Goal: Download file/media

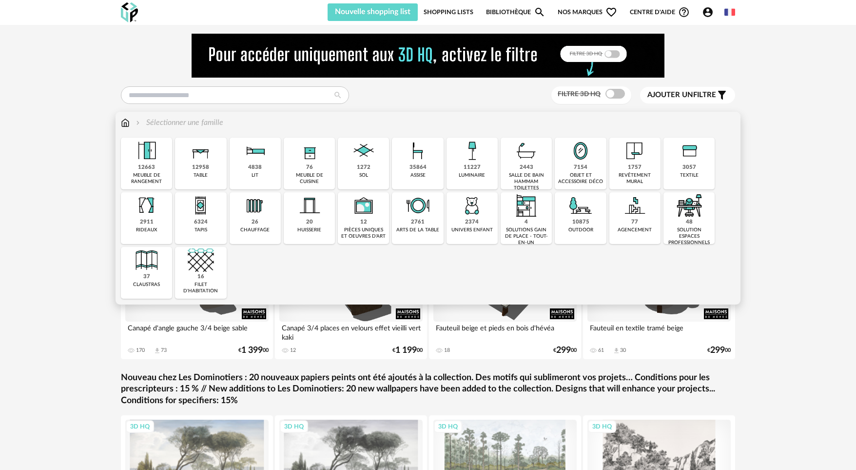
click at [520, 157] on img at bounding box center [526, 150] width 26 height 26
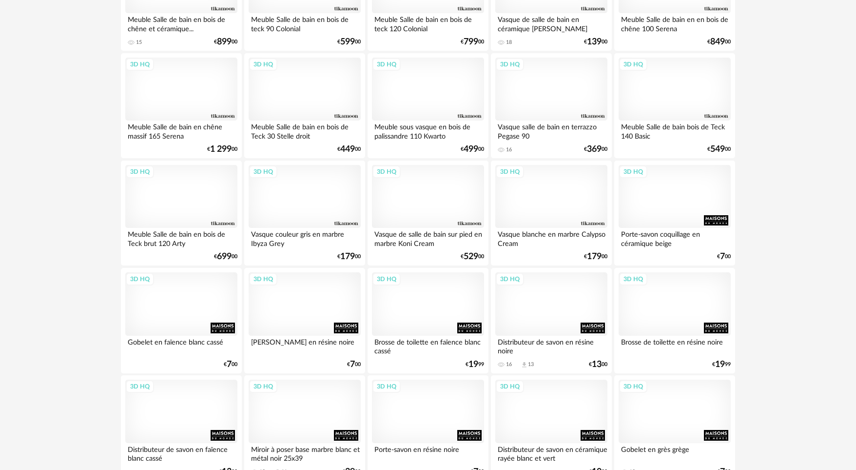
scroll to position [1929, 0]
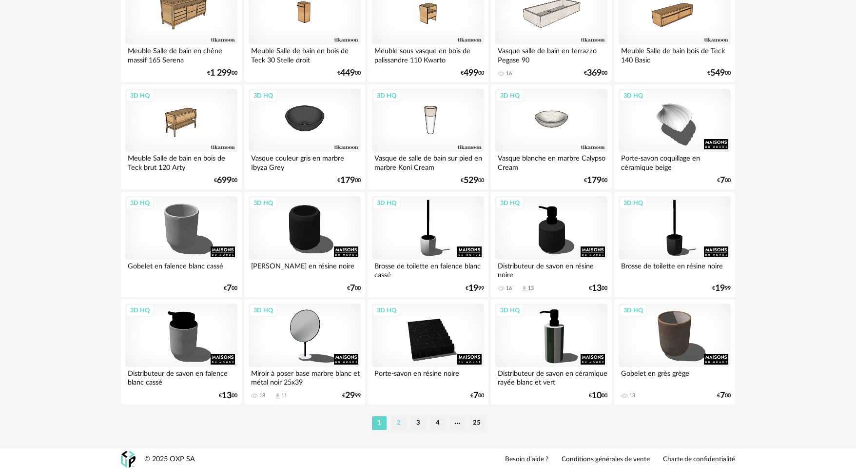
click at [397, 419] on li "2" at bounding box center [399, 423] width 15 height 14
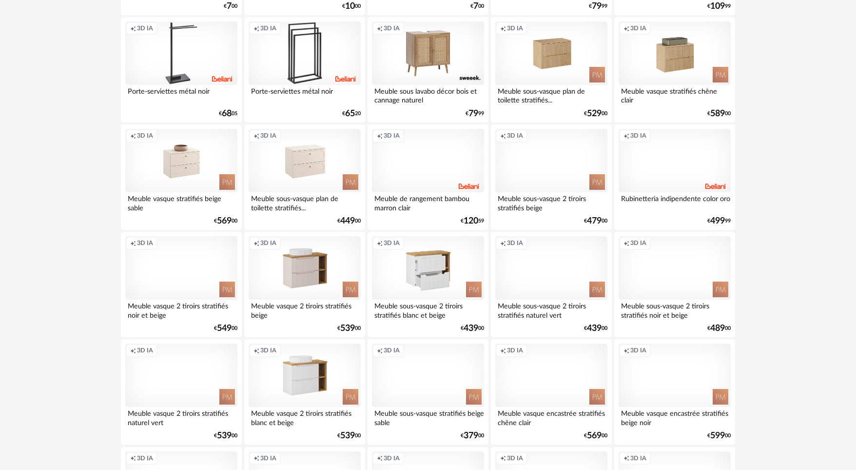
scroll to position [1300, 0]
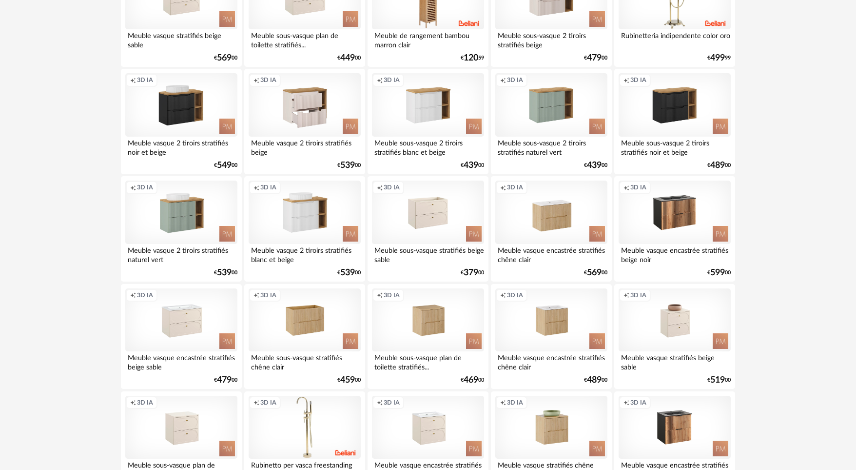
click at [316, 115] on div "Creation icon 3D IA" at bounding box center [305, 104] width 112 height 63
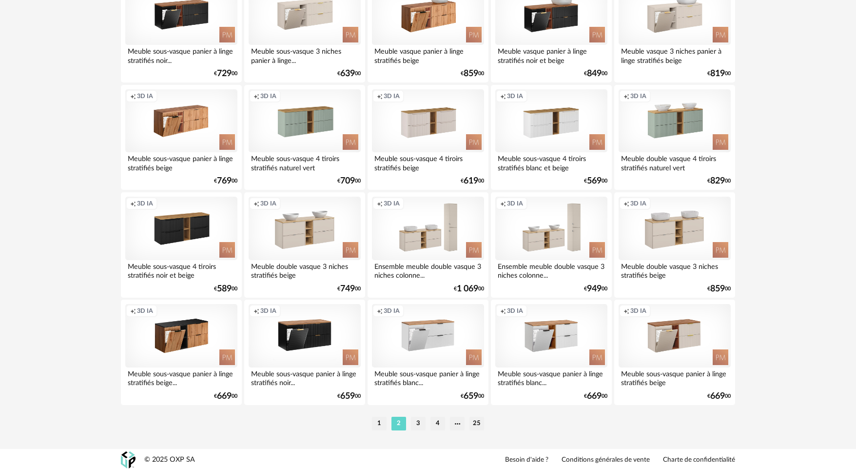
scroll to position [1929, 0]
click at [421, 421] on li "3" at bounding box center [418, 423] width 15 height 14
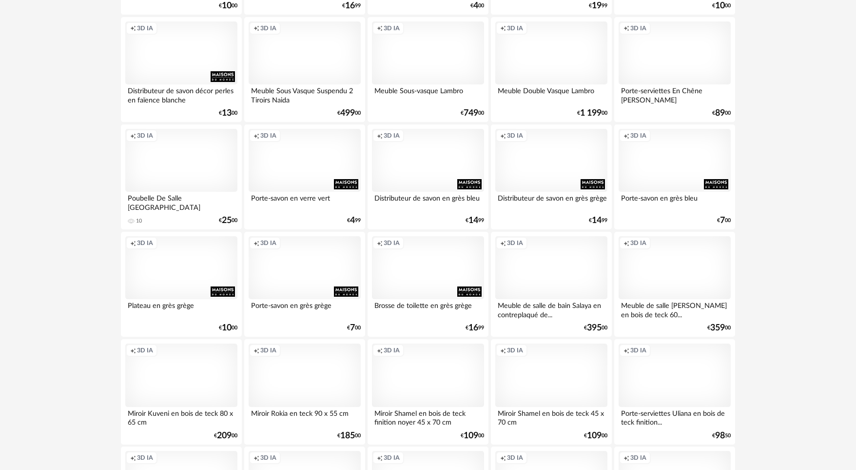
scroll to position [1929, 0]
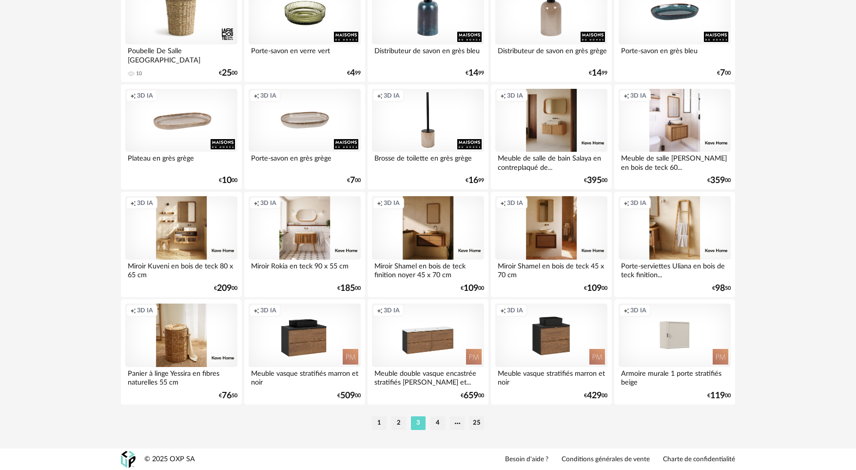
click at [441, 420] on li "4" at bounding box center [438, 423] width 15 height 14
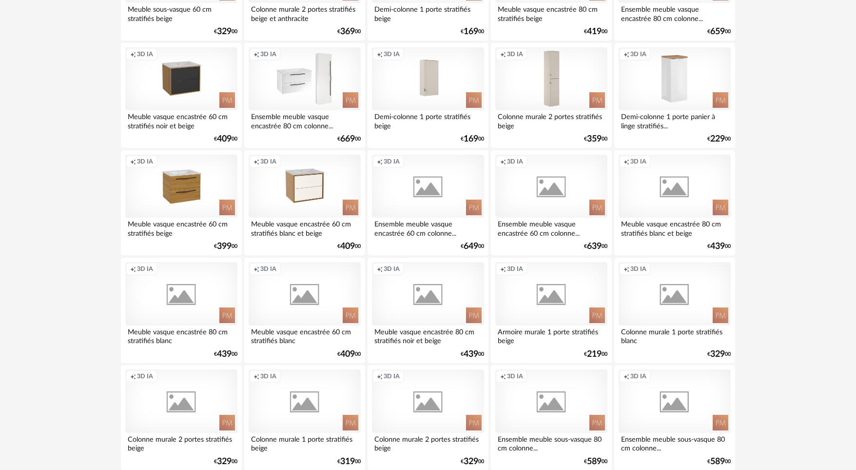
scroll to position [1929, 0]
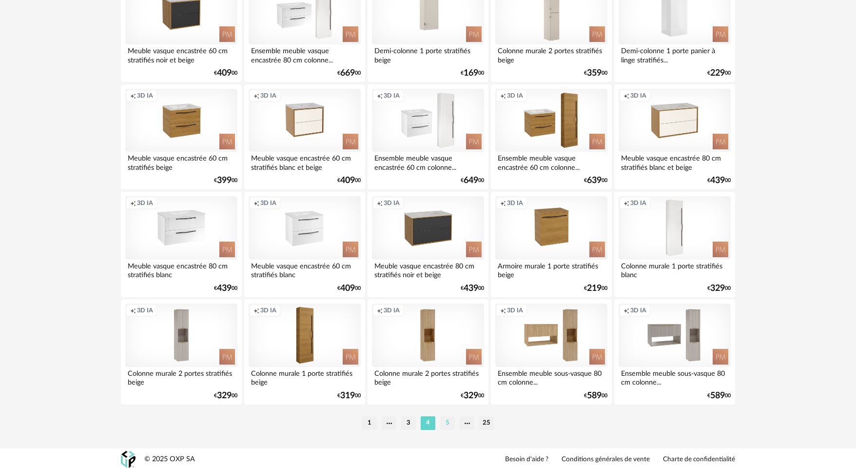
click at [446, 423] on li "5" at bounding box center [447, 423] width 15 height 14
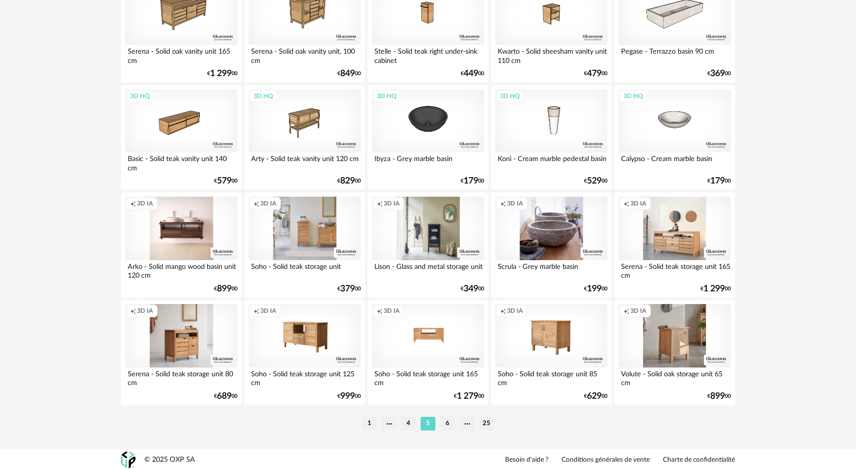
scroll to position [1929, 0]
click at [445, 422] on li "6" at bounding box center [447, 423] width 15 height 14
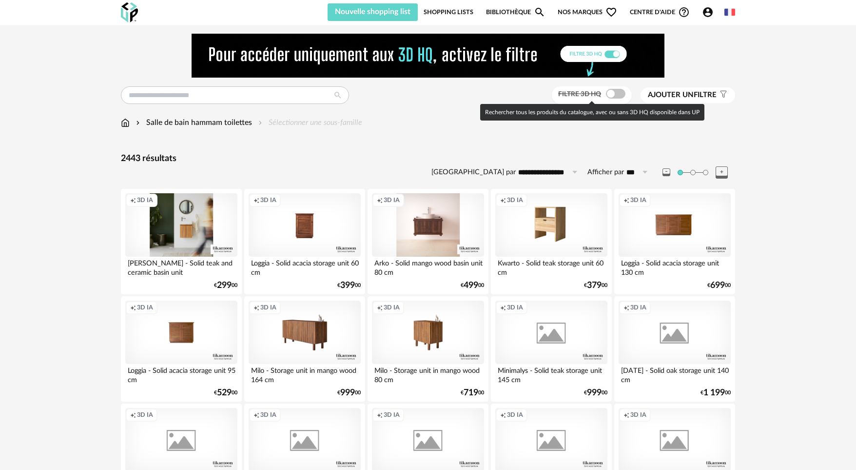
click at [609, 89] on span at bounding box center [616, 94] width 20 height 10
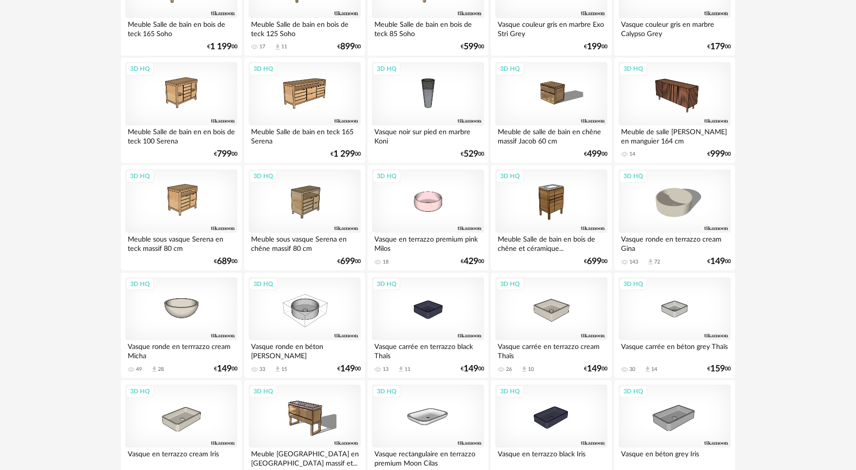
scroll to position [162, 0]
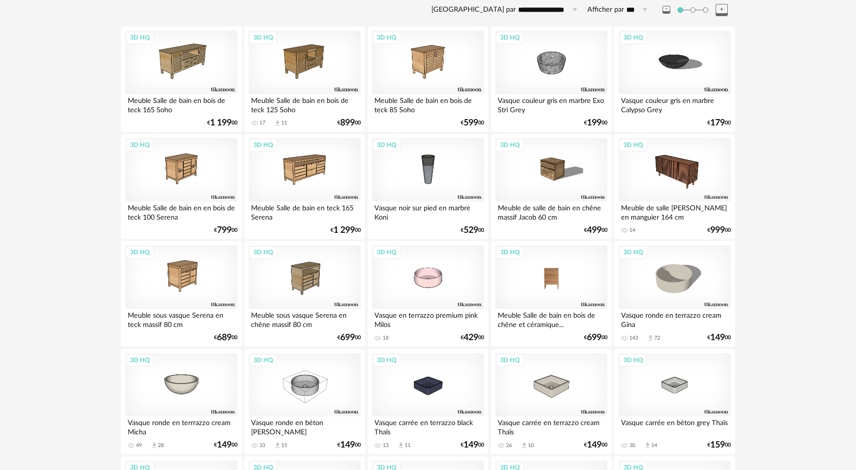
click at [577, 293] on div "3D HQ" at bounding box center [551, 276] width 112 height 63
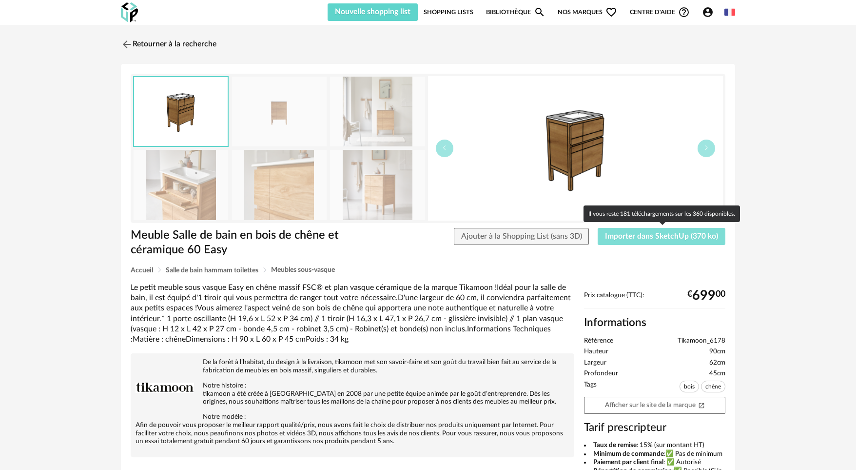
click at [682, 237] on span "Importer dans SketchUp (370 ko)" at bounding box center [661, 236] width 113 height 8
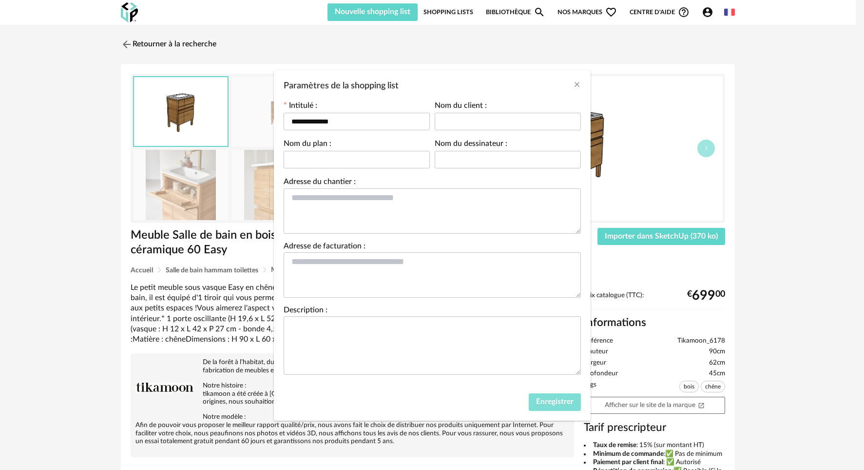
click at [553, 400] on span "Enregistrer" at bounding box center [555, 401] width 38 height 8
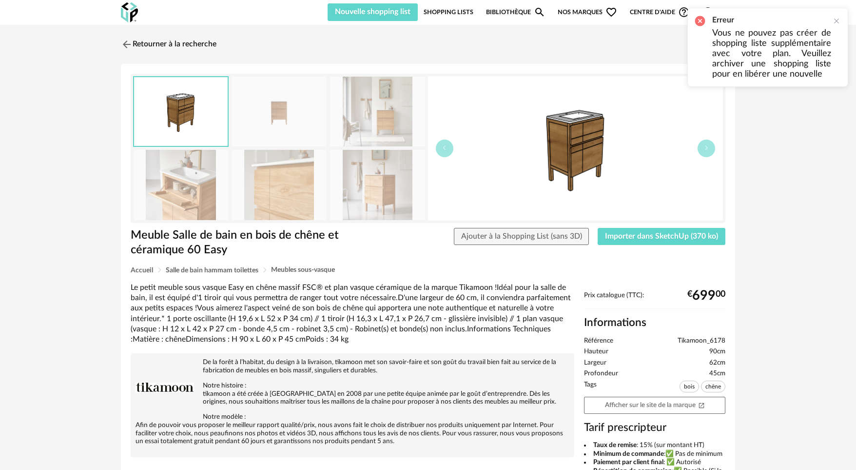
click at [750, 138] on div "Retourner à la recherche Meuble Salle de bain en bois de chêne et céramique 60 …" at bounding box center [428, 341] width 856 height 632
click at [525, 46] on div "Retourner à la recherche" at bounding box center [428, 44] width 614 height 21
click at [459, 13] on link "Shopping Lists" at bounding box center [449, 12] width 50 height 18
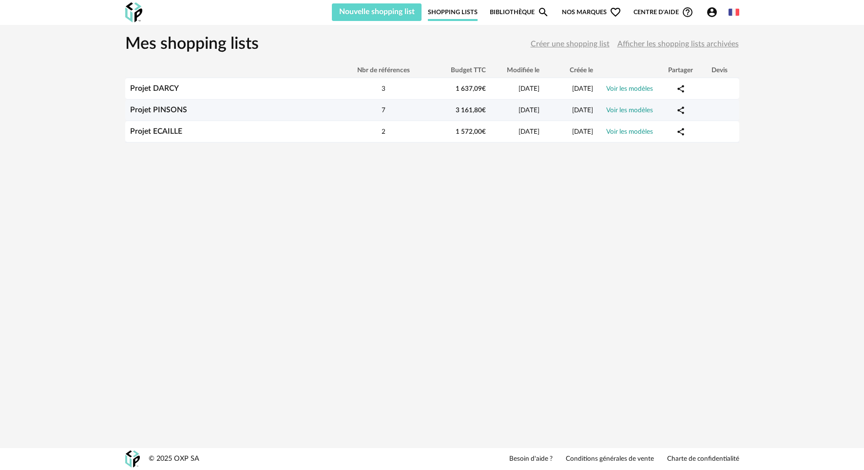
click at [220, 109] on div "Projet PINSONS" at bounding box center [232, 109] width 215 height 9
click at [169, 109] on link "Projet PINSONS" at bounding box center [158, 110] width 57 height 8
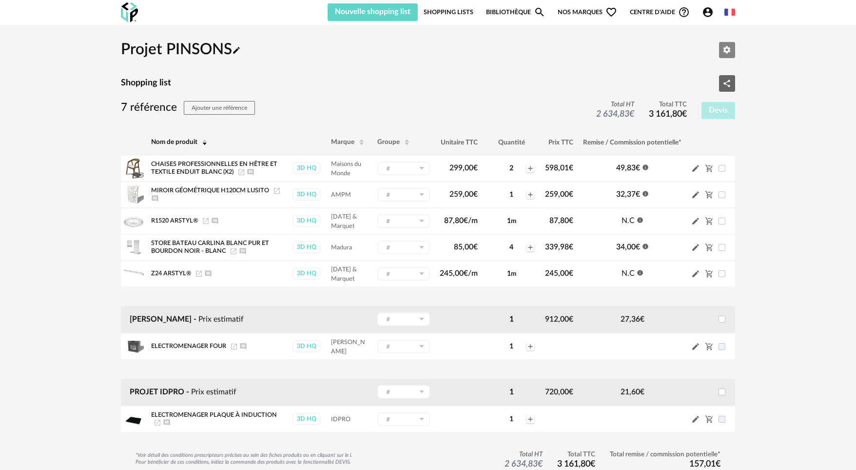
click at [730, 53] on icon "Editer les paramètres" at bounding box center [727, 49] width 9 height 9
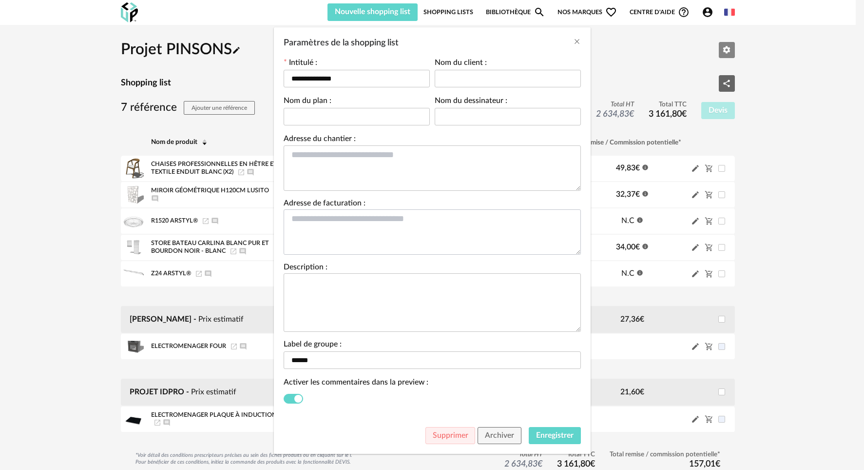
scroll to position [48, 0]
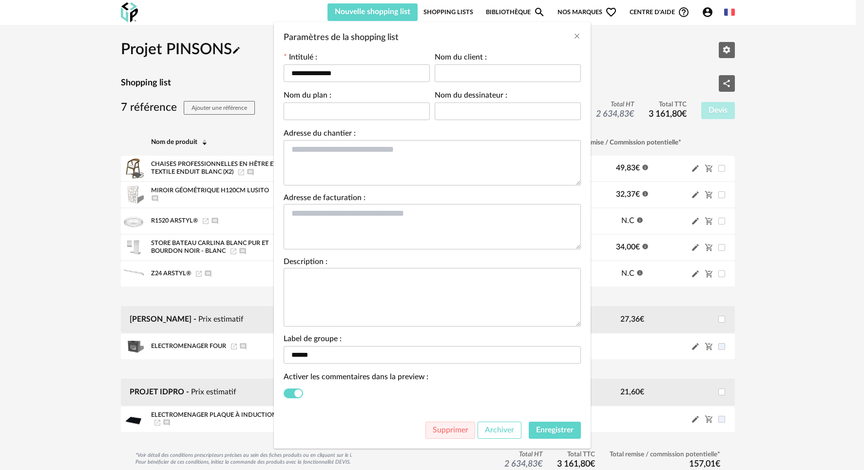
click at [493, 426] on span "Archiver" at bounding box center [499, 430] width 29 height 8
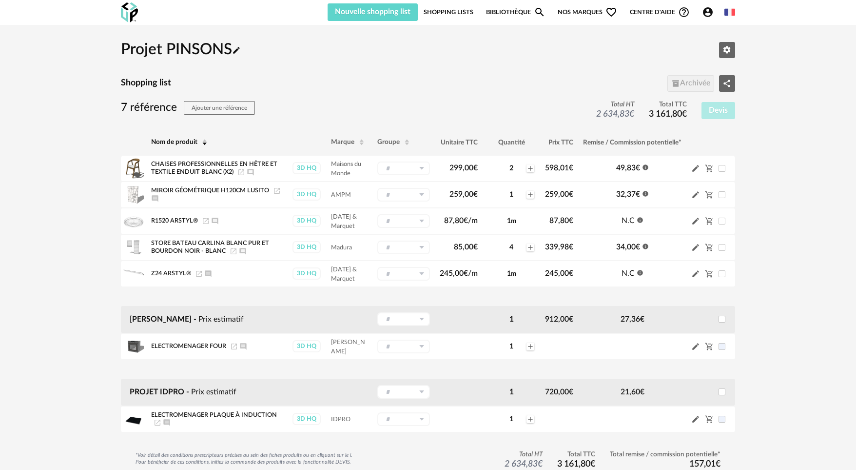
click at [440, 12] on link "Shopping Lists" at bounding box center [449, 12] width 50 height 18
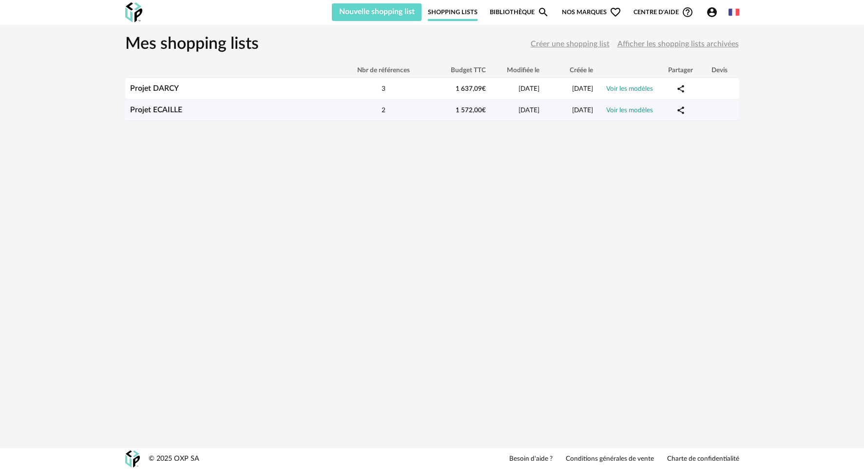
click at [372, 108] on div "2" at bounding box center [384, 109] width 88 height 9
click at [384, 107] on span "2" at bounding box center [384, 110] width 4 height 7
click at [166, 108] on link "Projet ECAILLE" at bounding box center [156, 110] width 52 height 8
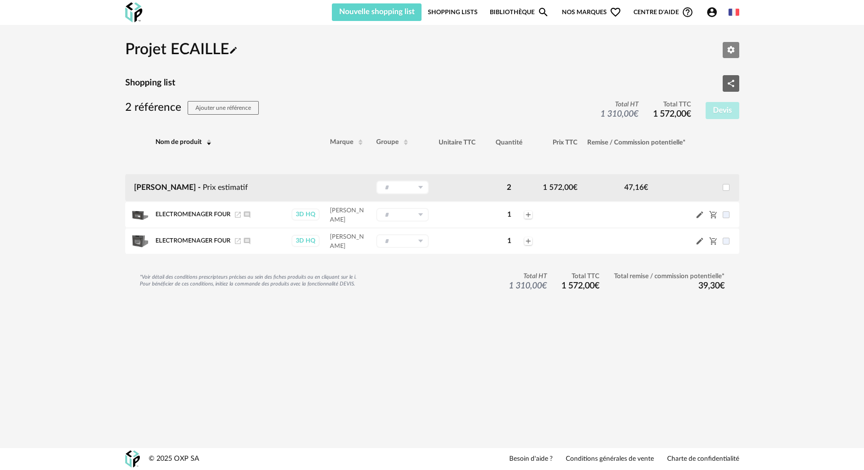
click at [733, 47] on icon "Editer les paramètres" at bounding box center [731, 49] width 9 height 9
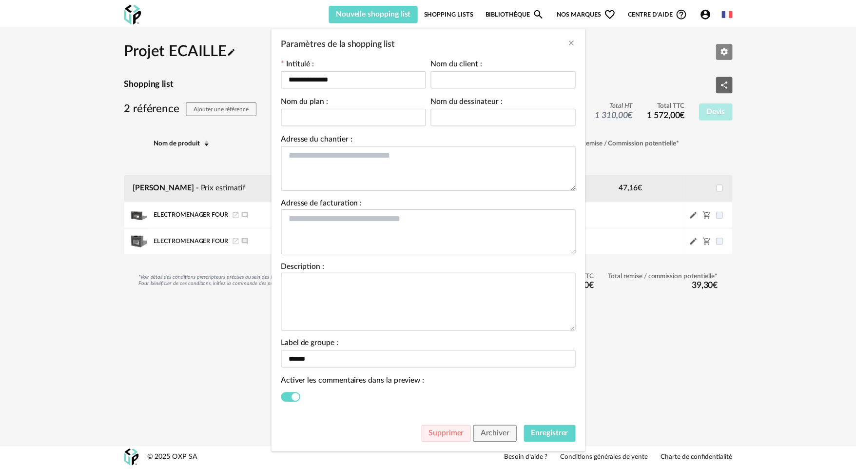
scroll to position [48, 0]
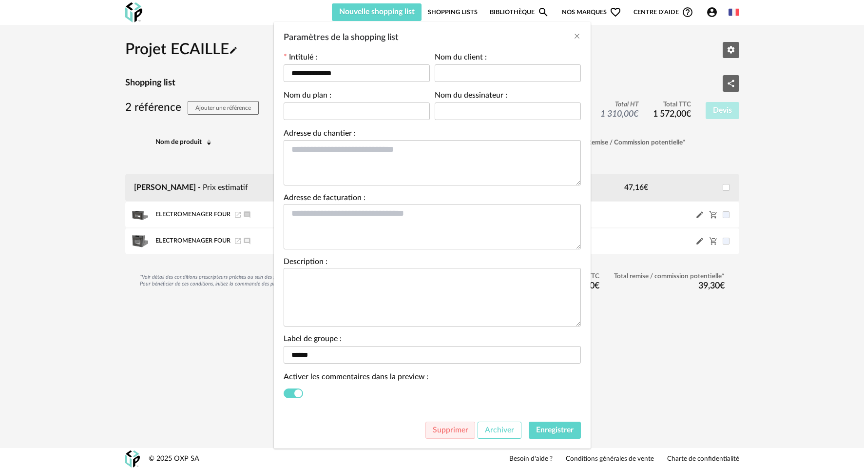
click at [493, 422] on button "Archiver" at bounding box center [500, 430] width 44 height 18
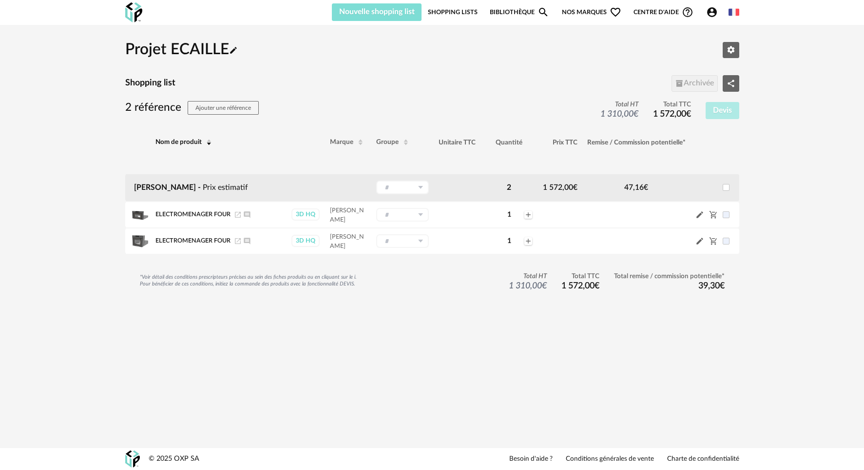
click at [393, 12] on span "Nouvelle shopping list" at bounding box center [377, 12] width 76 height 8
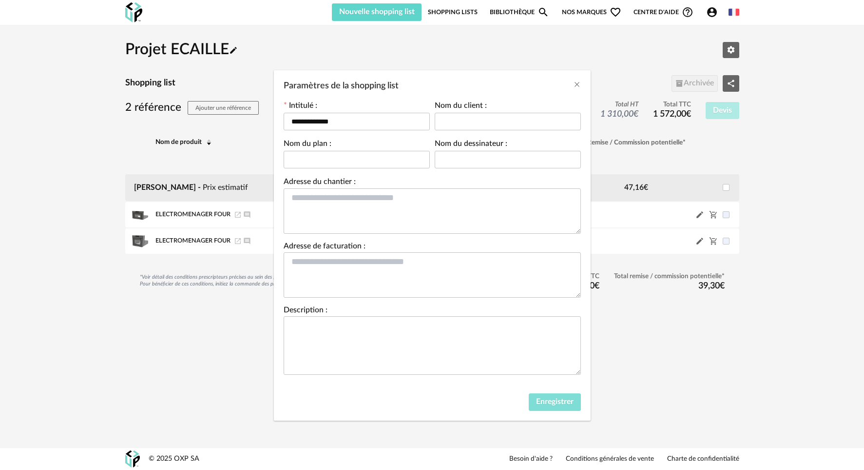
click at [553, 399] on span "Enregistrer" at bounding box center [555, 401] width 38 height 8
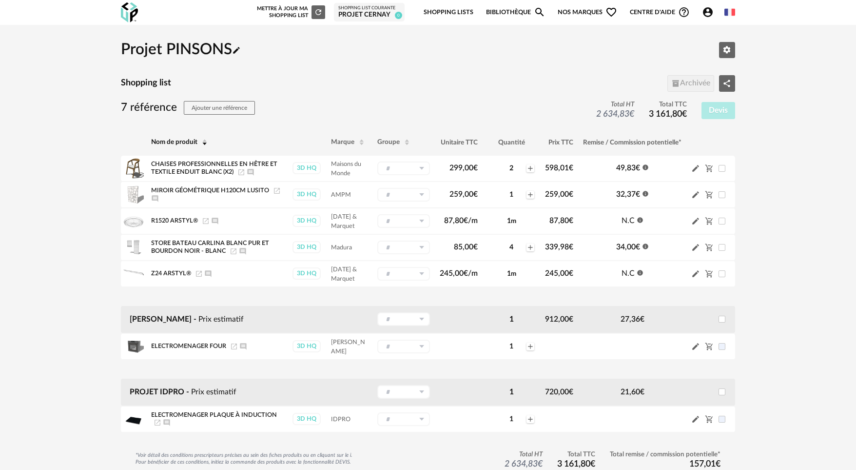
click at [124, 6] on img at bounding box center [129, 12] width 17 height 20
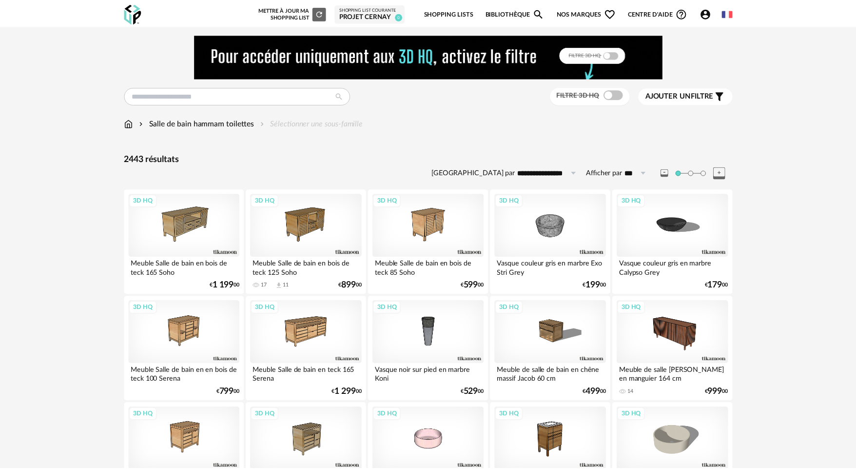
scroll to position [162, 0]
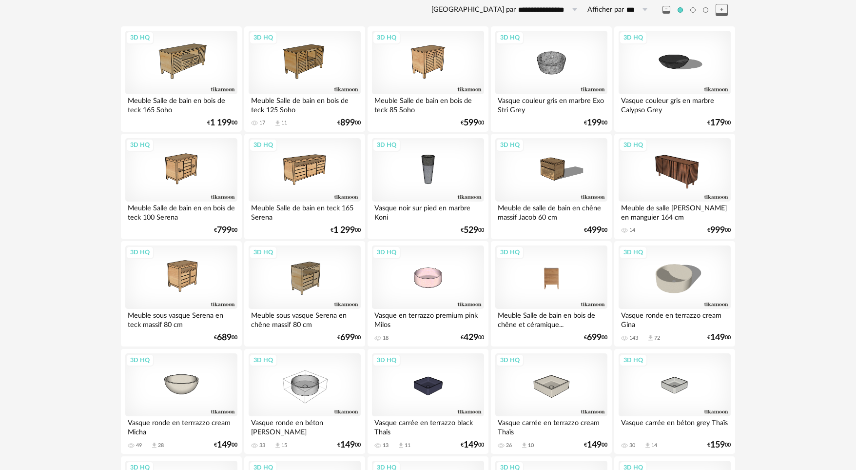
click at [557, 287] on div "3D HQ" at bounding box center [551, 276] width 112 height 63
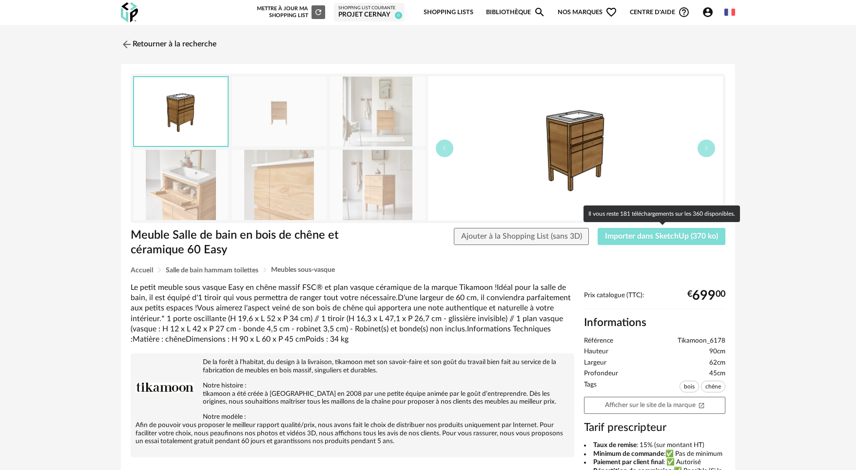
click at [655, 239] on span "Importer dans SketchUp (370 ko)" at bounding box center [661, 236] width 113 height 8
click at [659, 239] on span "Importer dans SketchUp (370 ko)" at bounding box center [661, 236] width 113 height 8
click at [646, 237] on span "Importer dans SketchUp (370 ko)" at bounding box center [661, 236] width 113 height 8
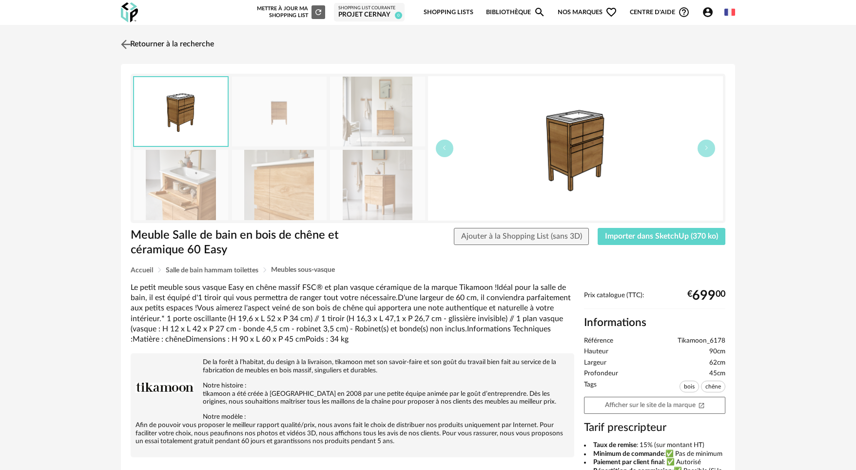
click at [131, 42] on img at bounding box center [126, 44] width 14 height 14
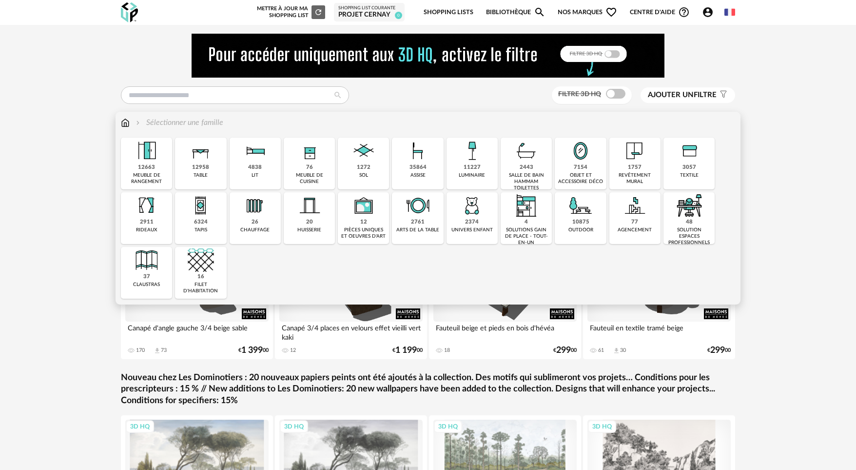
click at [536, 159] on img at bounding box center [526, 150] width 26 height 26
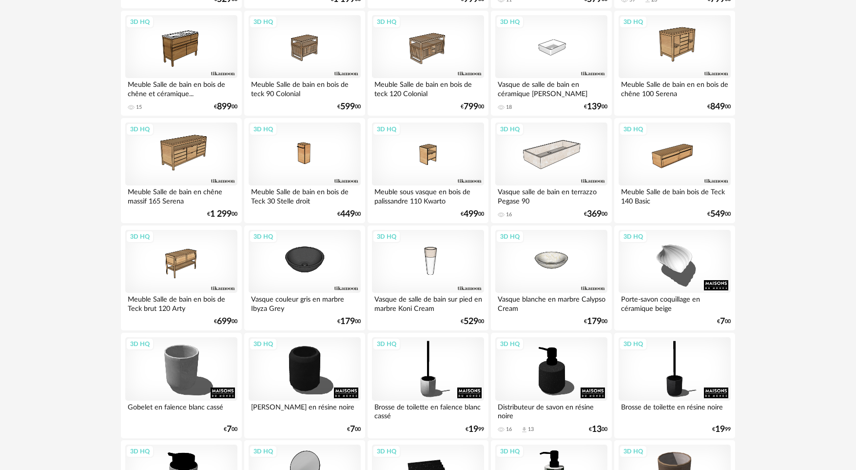
scroll to position [1929, 0]
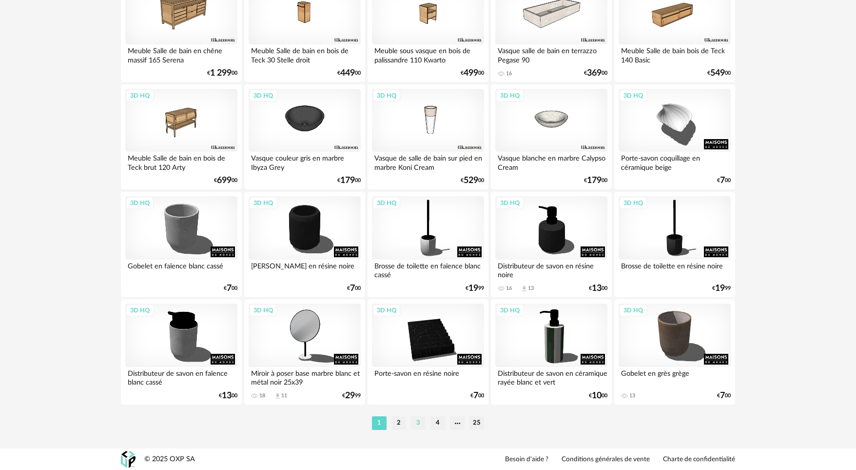
click at [418, 423] on li "3" at bounding box center [418, 423] width 15 height 14
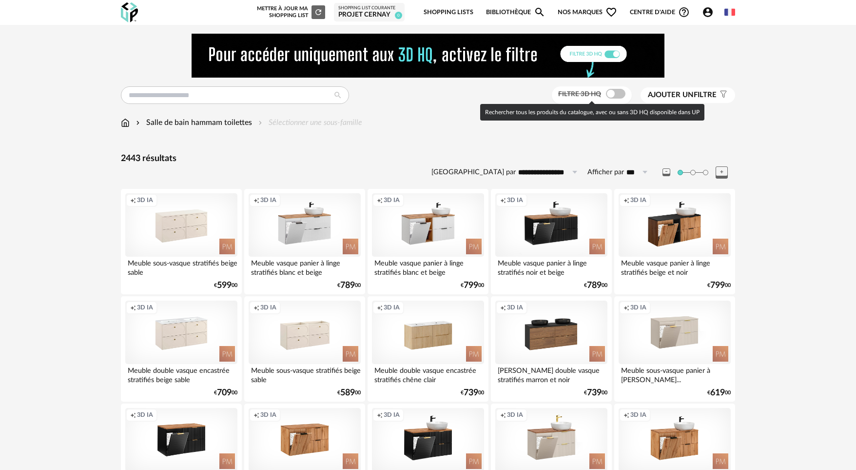
click at [609, 93] on span at bounding box center [616, 94] width 20 height 10
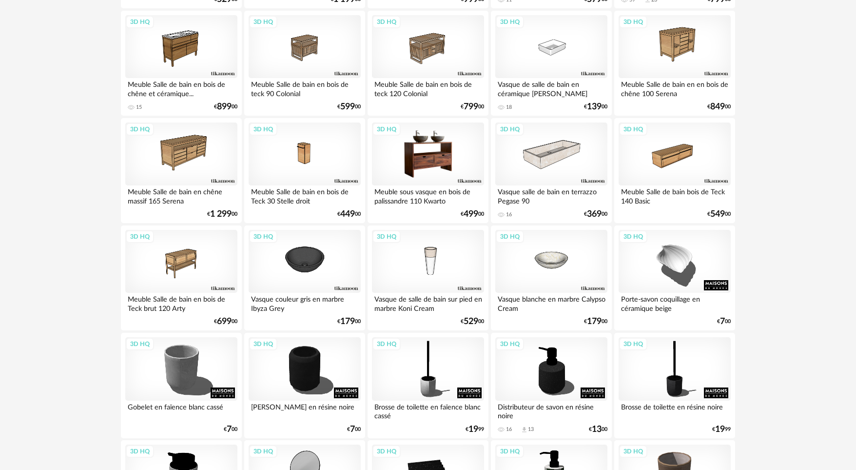
scroll to position [1929, 0]
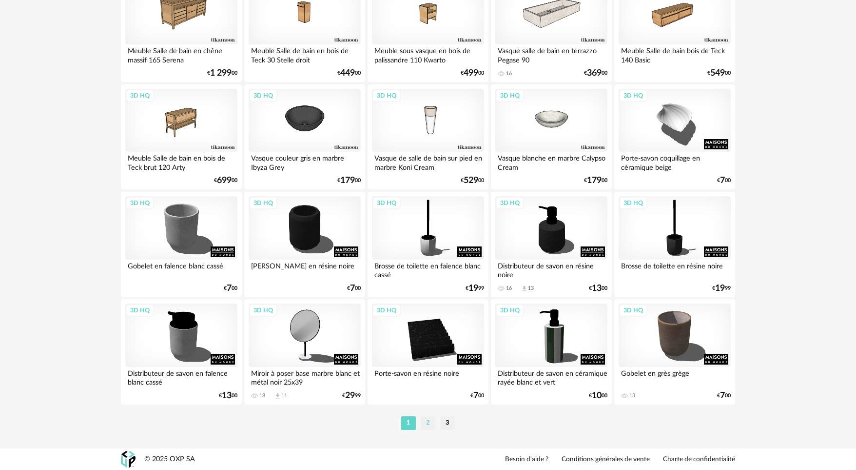
click at [429, 423] on li "2" at bounding box center [428, 423] width 15 height 14
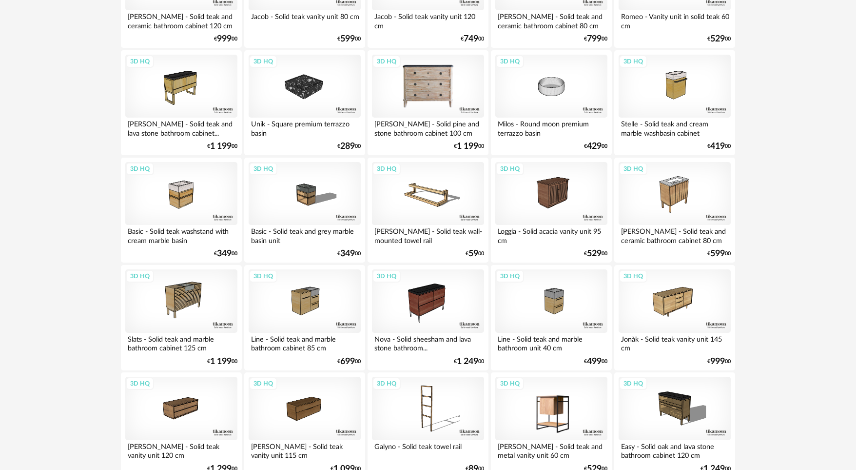
scroll to position [1929, 0]
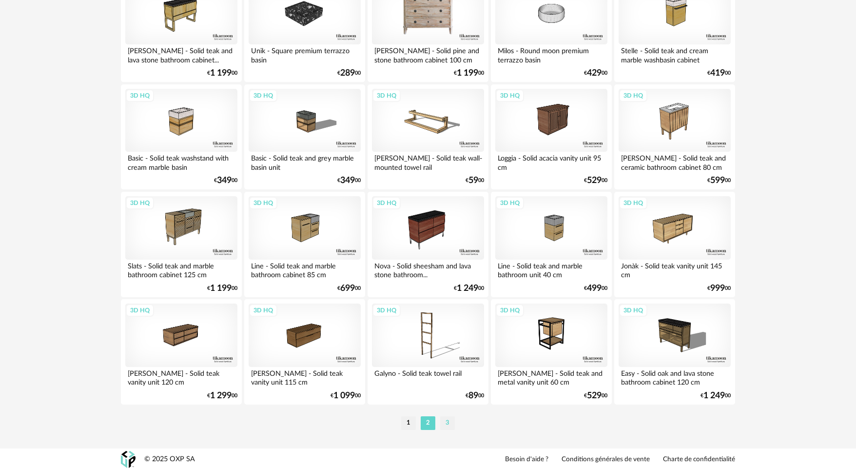
click at [445, 423] on li "3" at bounding box center [447, 423] width 15 height 14
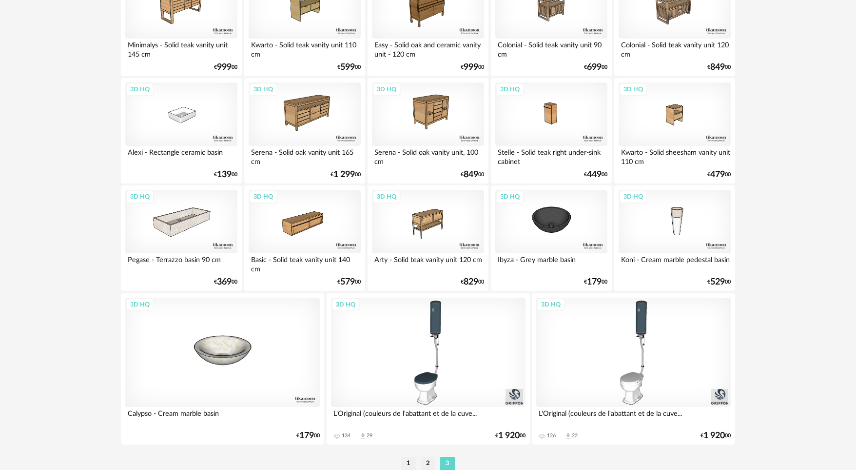
scroll to position [258, 0]
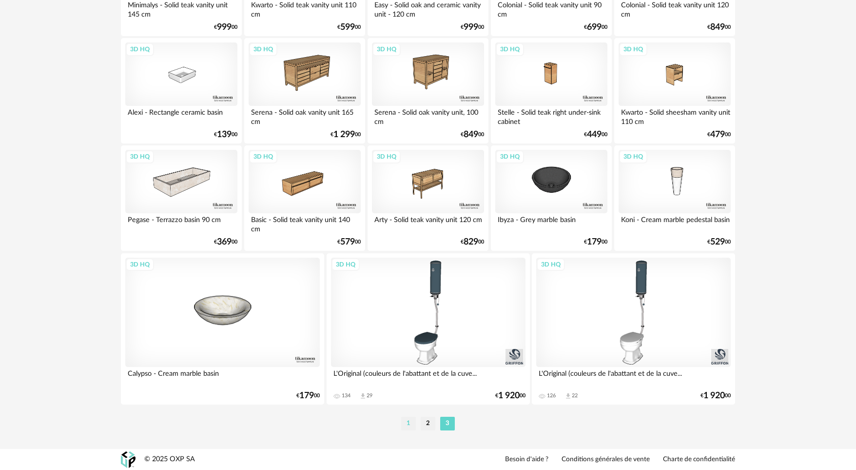
click at [408, 421] on li "1" at bounding box center [408, 423] width 15 height 14
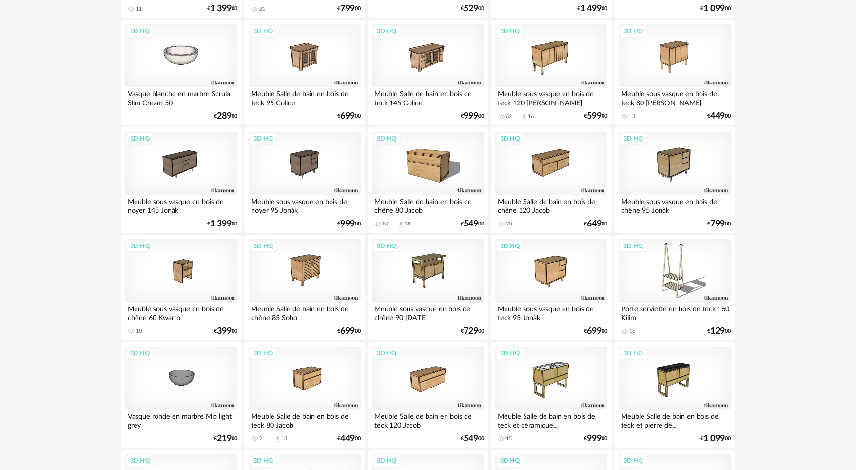
scroll to position [1118, 0]
